Goal: Transaction & Acquisition: Purchase product/service

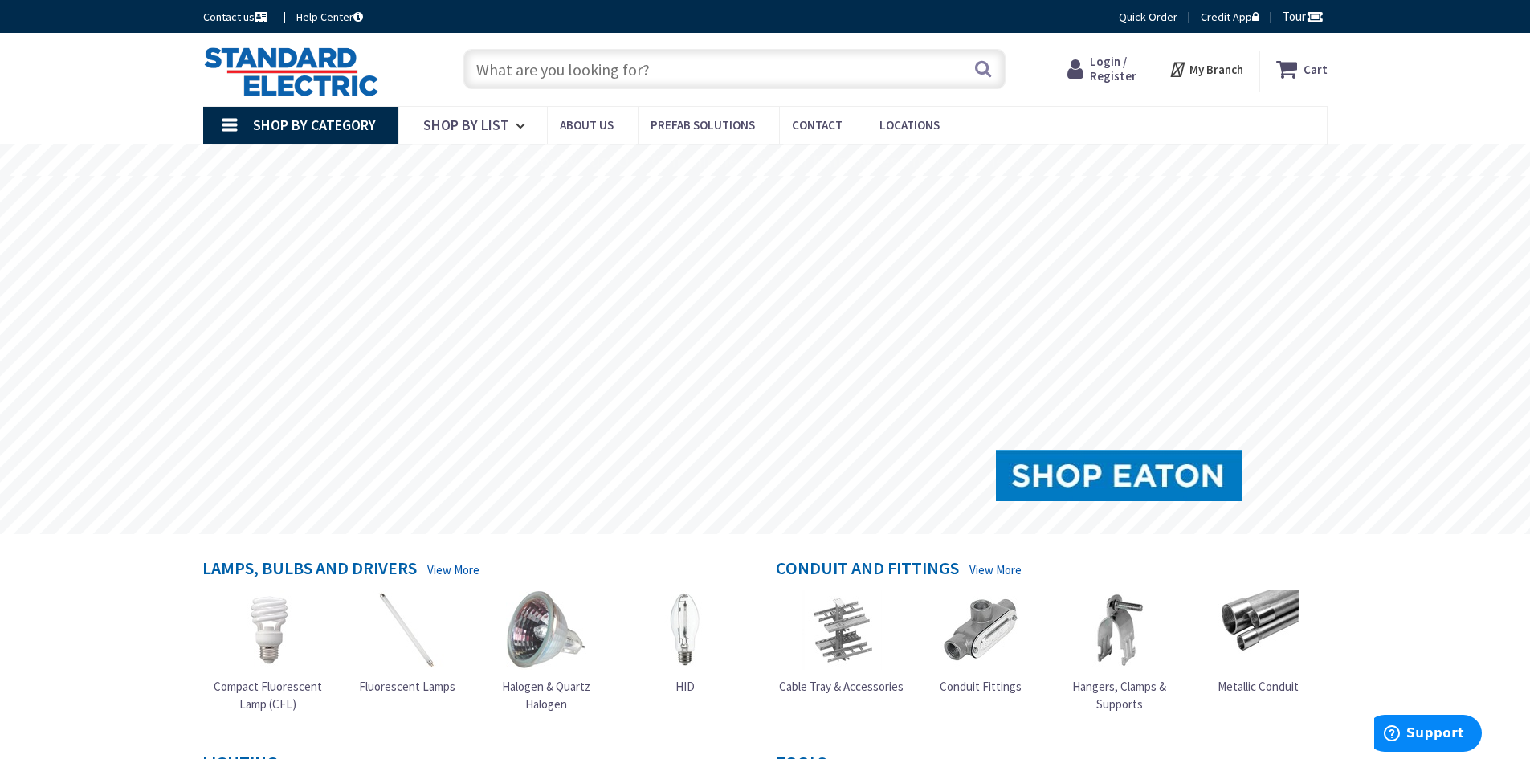
click at [545, 74] on input "text" at bounding box center [734, 69] width 542 height 40
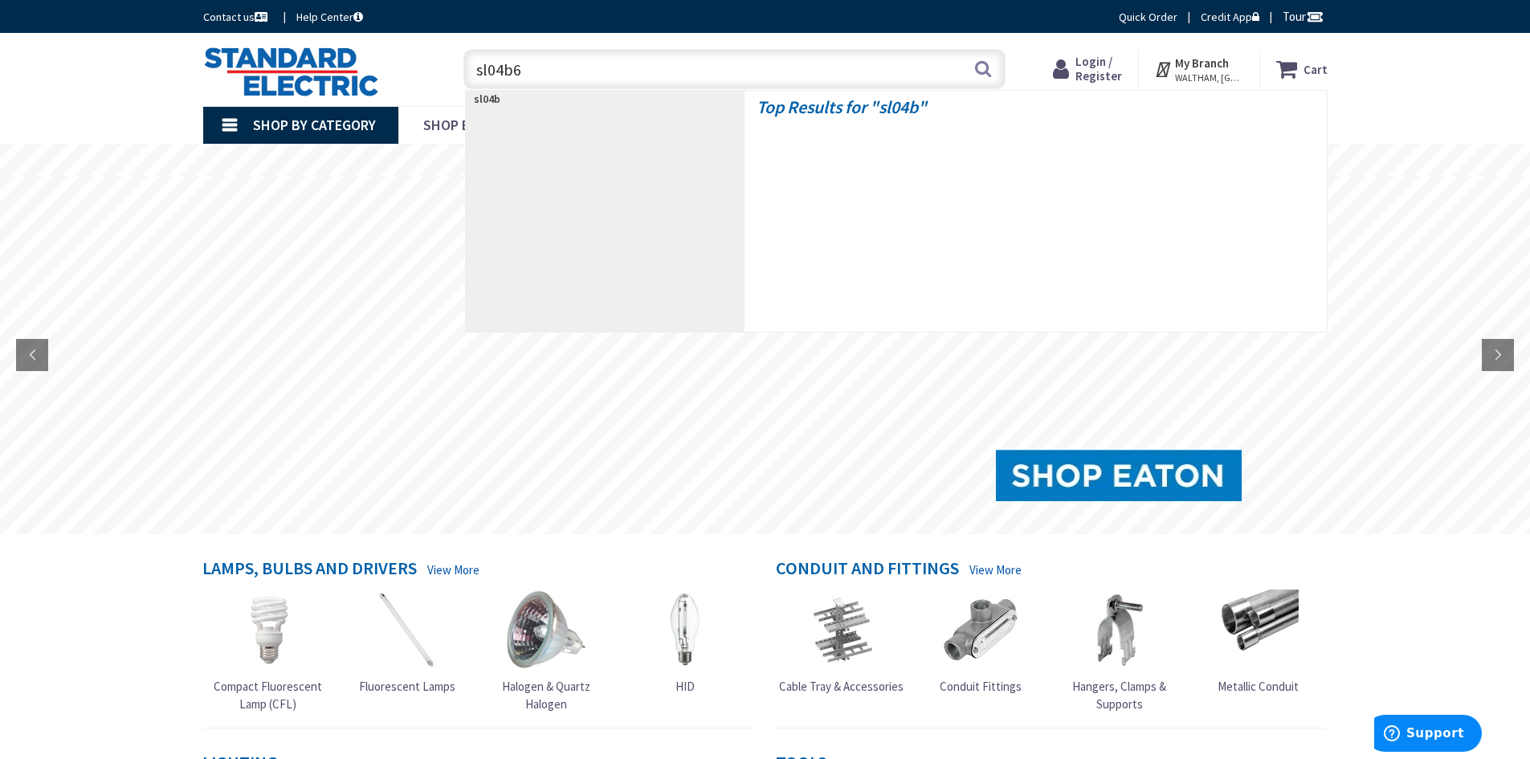
type input "sl04b60"
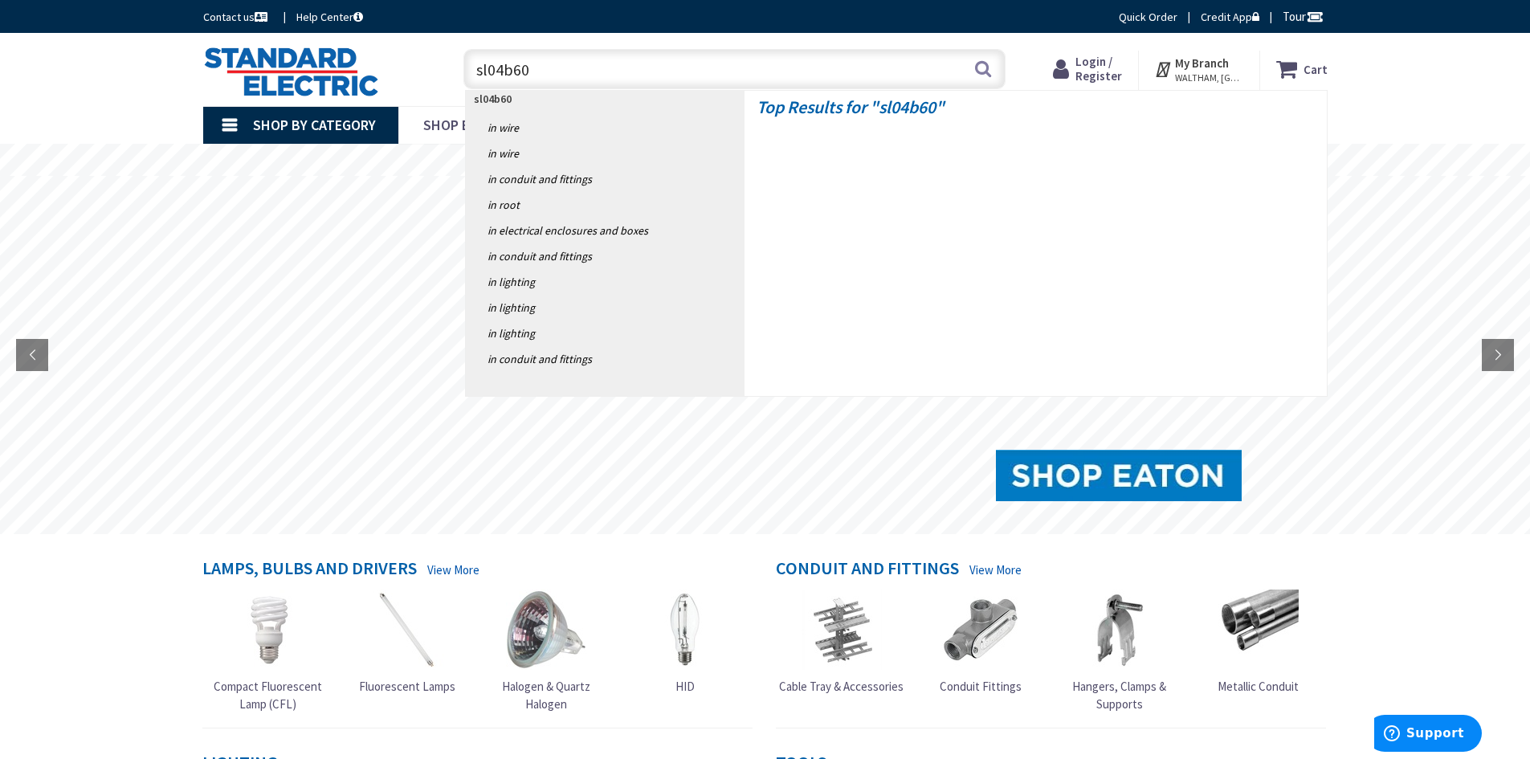
type input "[GEOGRAPHIC_DATA], [GEOGRAPHIC_DATA]"
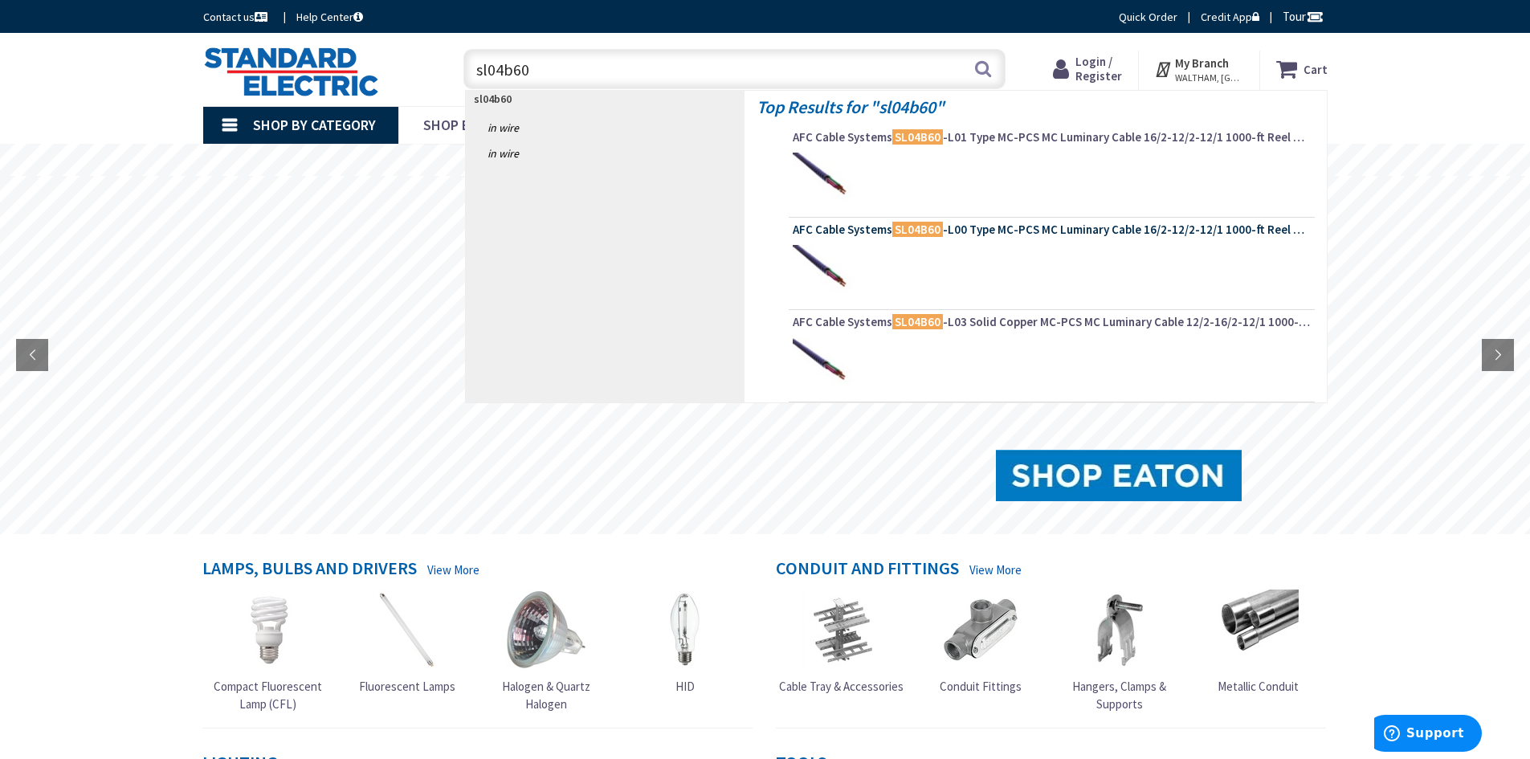
type input "sl04b60"
click at [904, 235] on mark "SL04B60" at bounding box center [917, 229] width 51 height 20
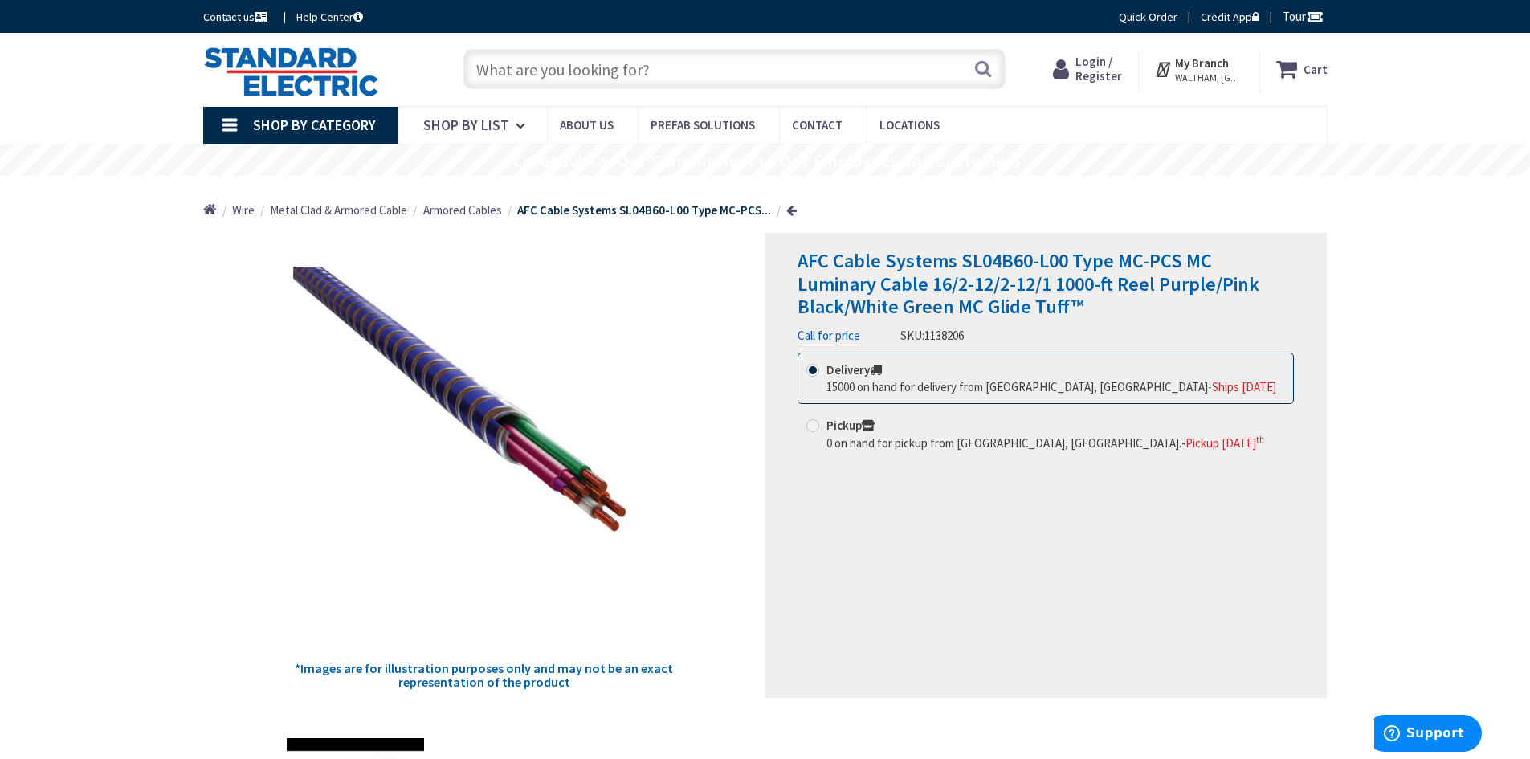
click at [1107, 70] on span "Login / Register" at bounding box center [1098, 69] width 47 height 30
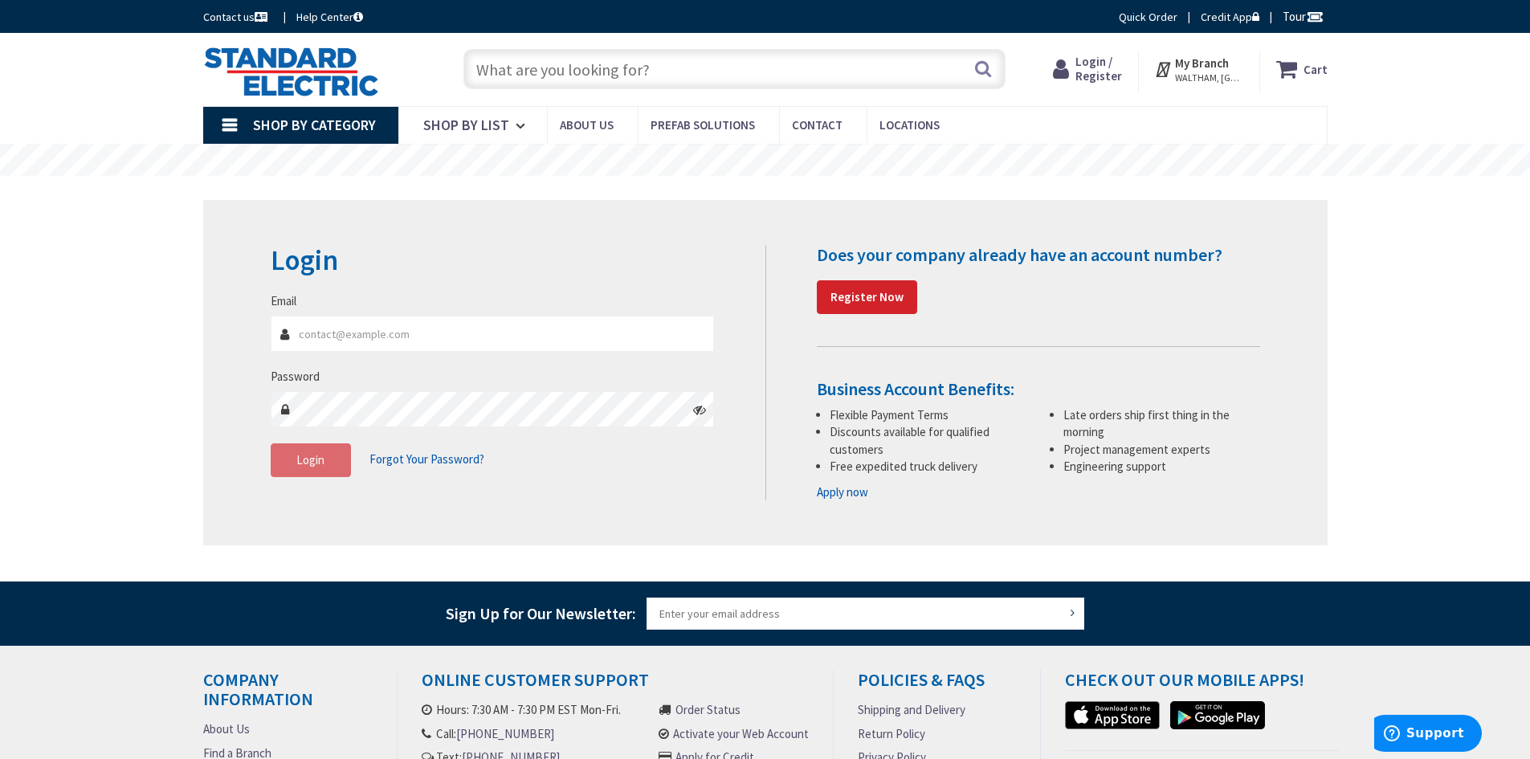
click at [369, 328] on input "Email" at bounding box center [493, 334] width 444 height 36
type input "[EMAIL_ADDRESS][DOMAIN_NAME]"
click at [302, 455] on span "Login" at bounding box center [310, 459] width 28 height 15
